Goal: Find specific page/section: Find specific page/section

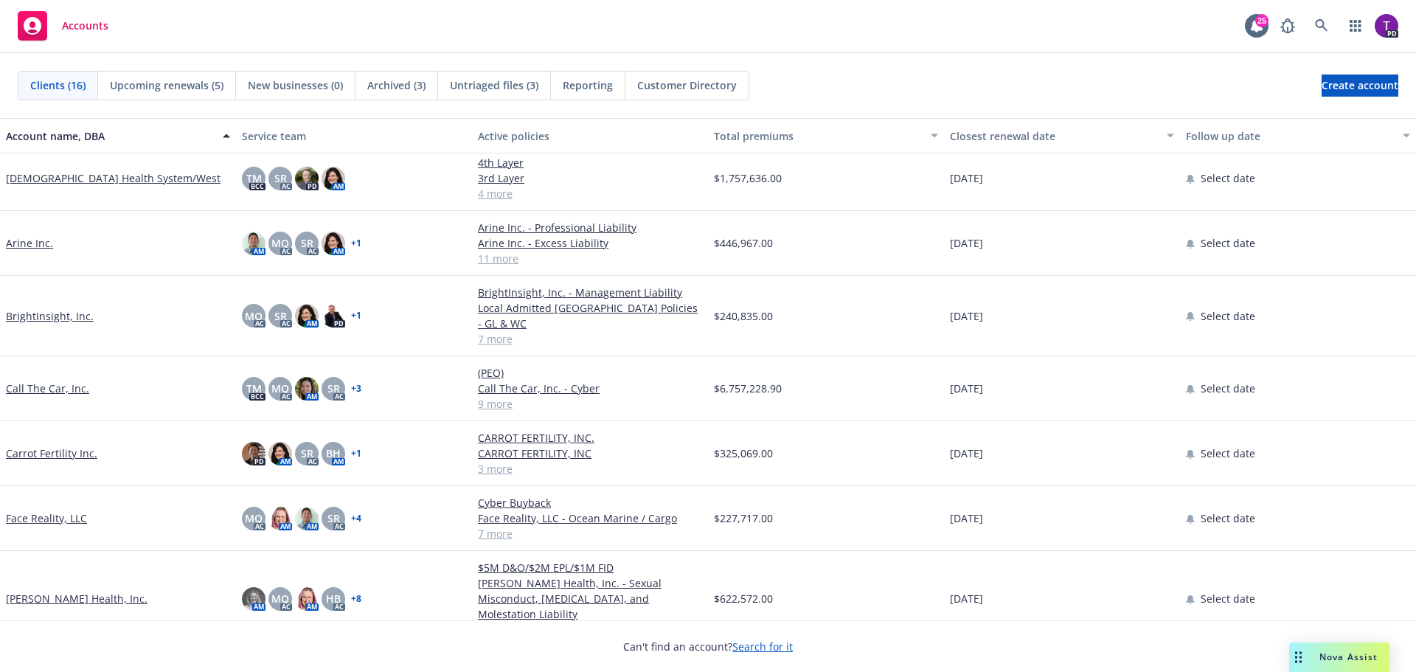
scroll to position [147, 0]
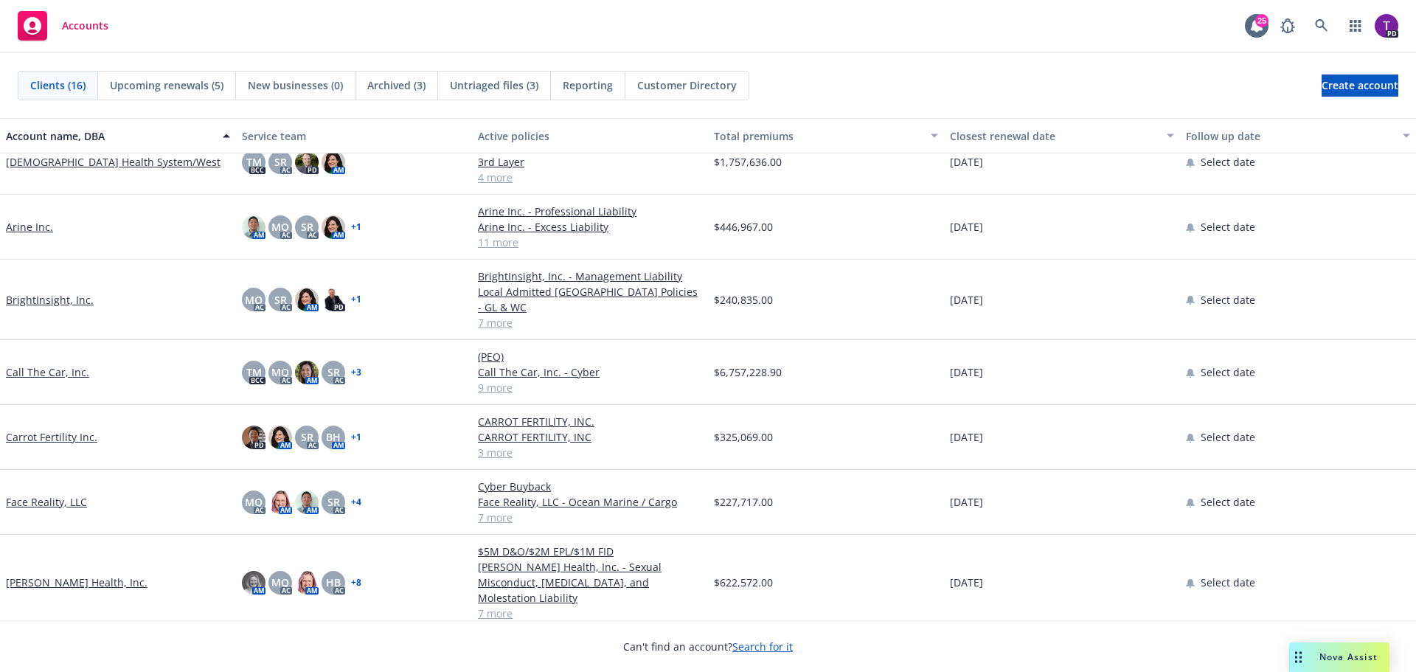
click at [69, 494] on link "Face Reality, LLC" at bounding box center [46, 501] width 81 height 15
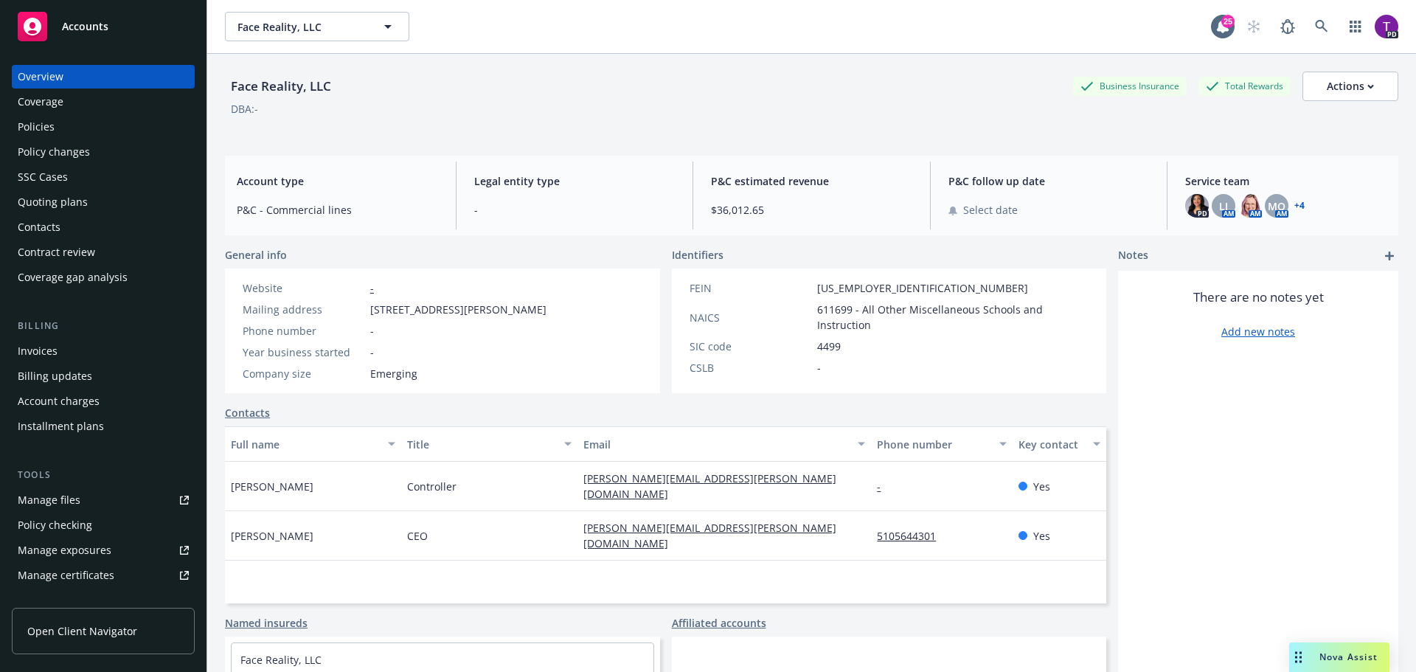
click at [80, 125] on div "Policies" at bounding box center [103, 127] width 171 height 24
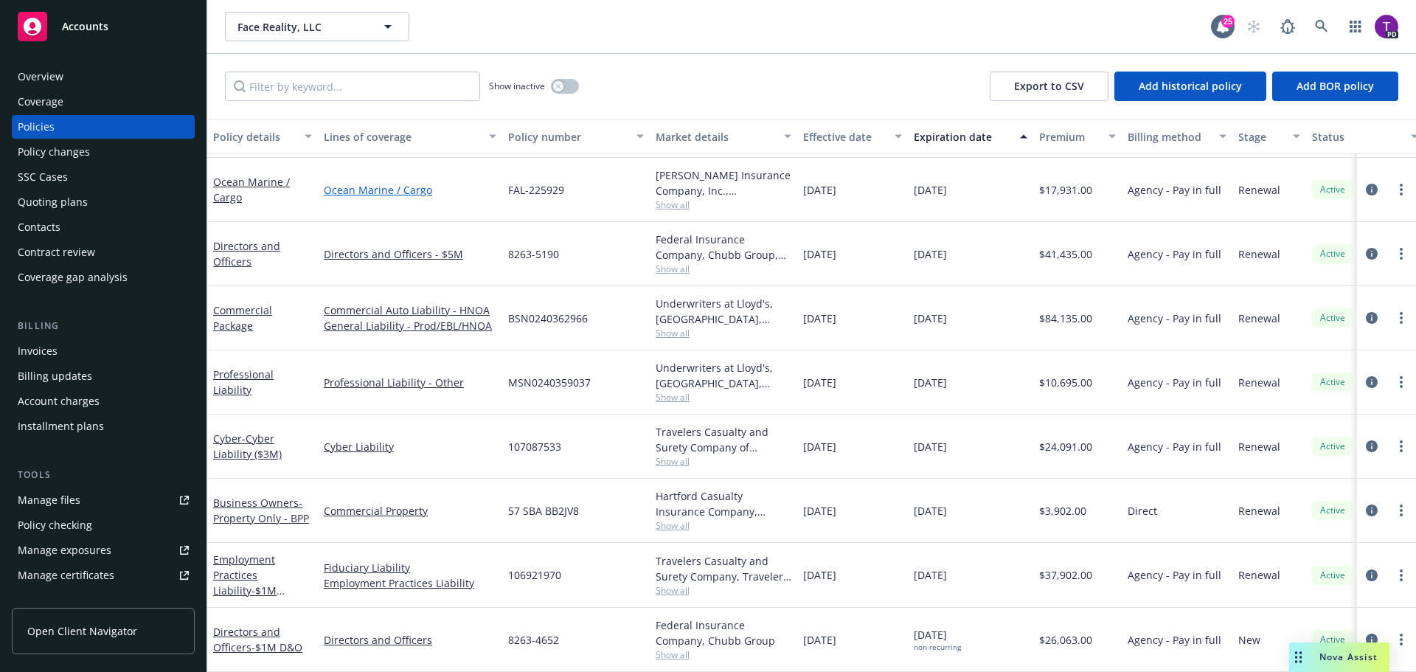
scroll to position [72, 0]
